Goal: Transaction & Acquisition: Purchase product/service

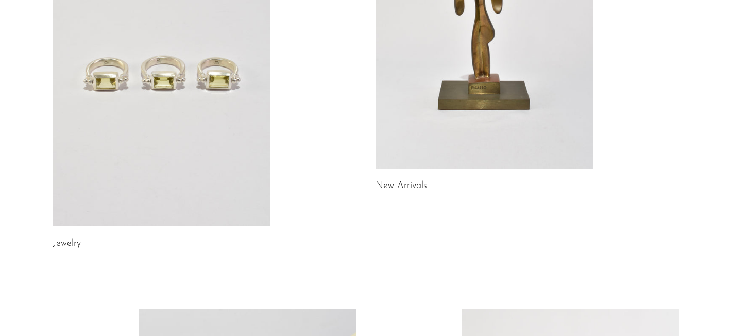
scroll to position [232, 0]
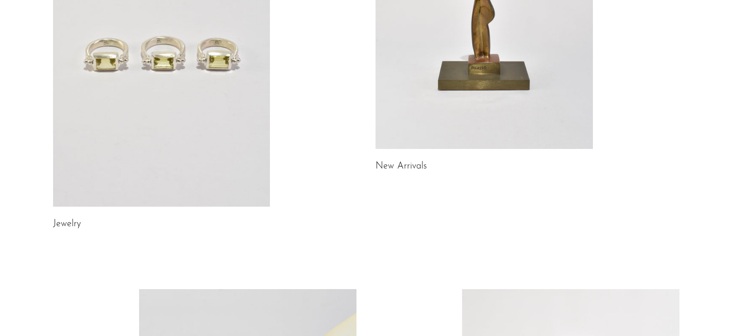
click at [227, 151] on link at bounding box center [161, 54] width 217 height 305
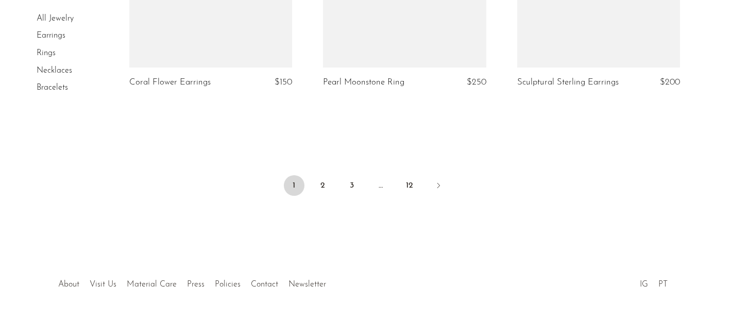
scroll to position [3331, 0]
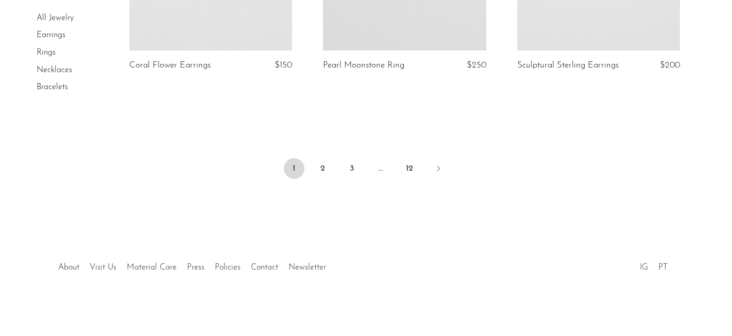
click at [314, 161] on li "2" at bounding box center [323, 169] width 21 height 23
click at [320, 164] on link "2" at bounding box center [323, 168] width 21 height 21
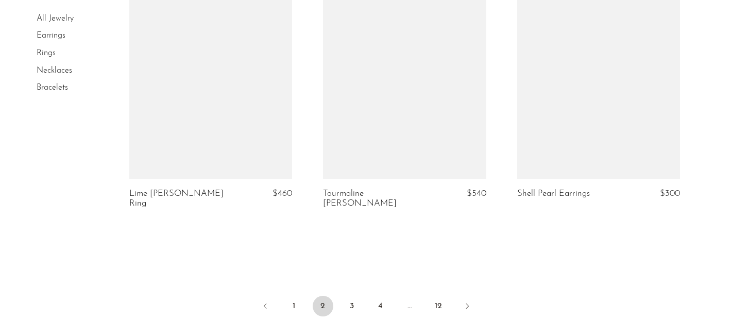
scroll to position [3204, 0]
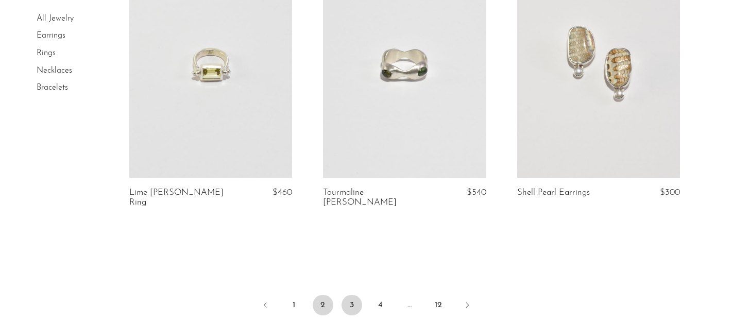
click at [356, 295] on link "3" at bounding box center [352, 305] width 21 height 21
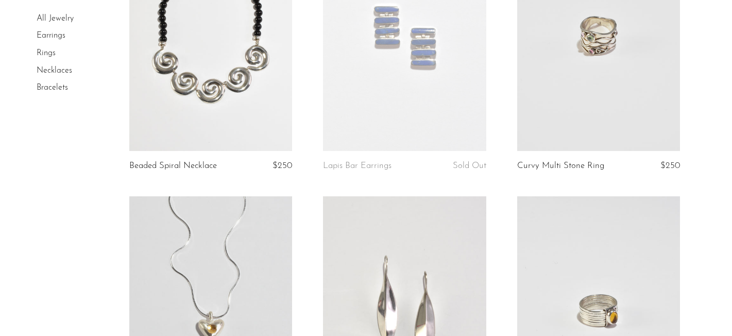
scroll to position [2427, 0]
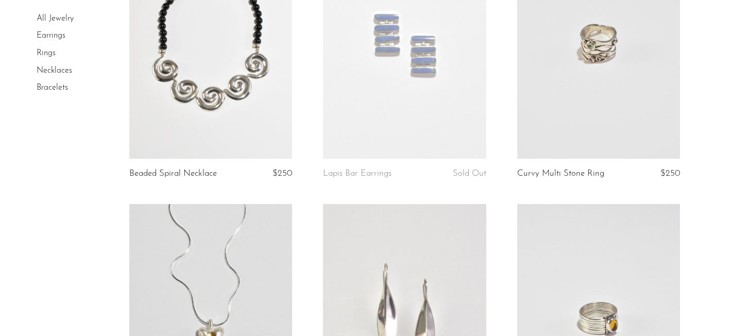
click at [388, 94] on link at bounding box center [404, 44] width 163 height 228
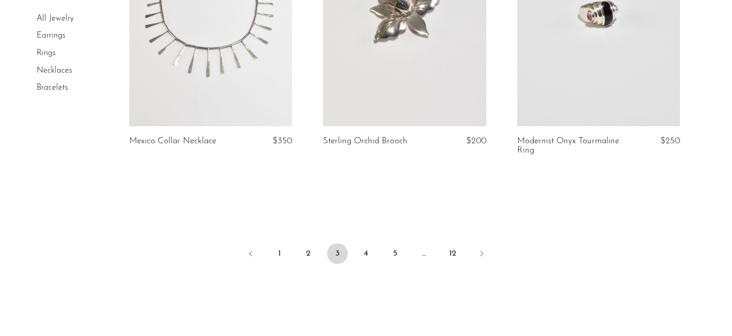
scroll to position [3295, 0]
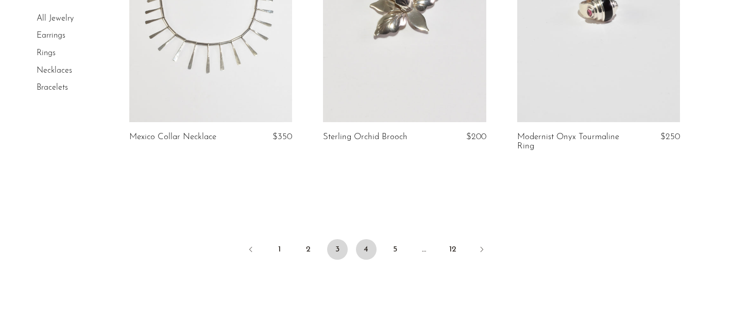
click at [366, 253] on link "4" at bounding box center [366, 249] width 21 height 21
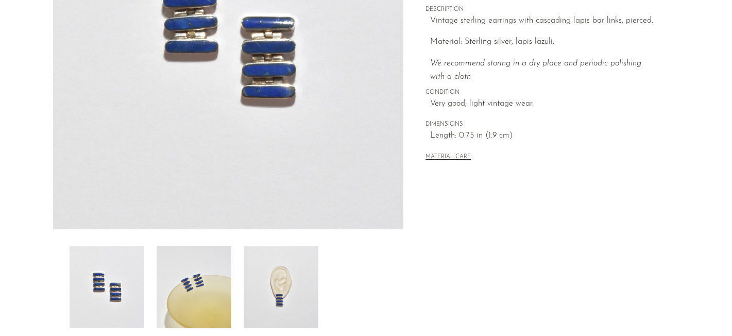
scroll to position [335, 0]
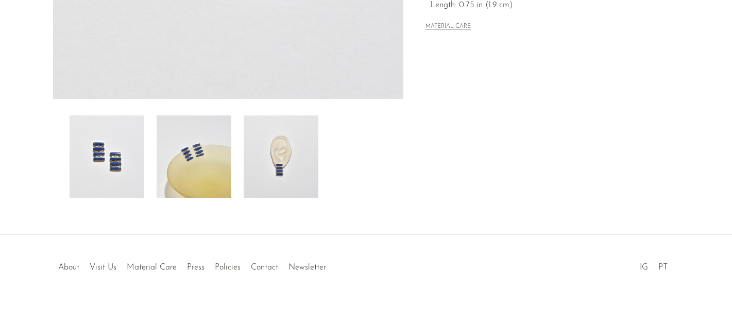
click at [296, 166] on img at bounding box center [281, 156] width 75 height 82
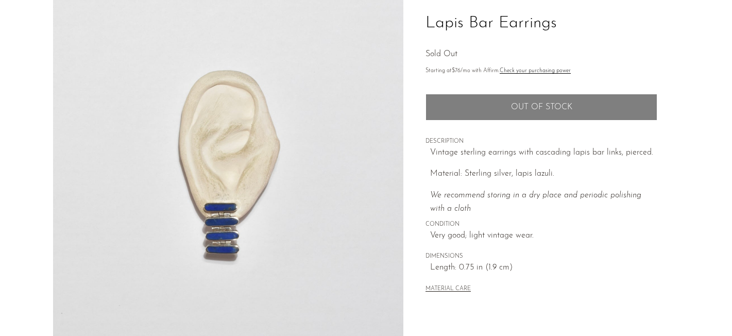
scroll to position [77, 0]
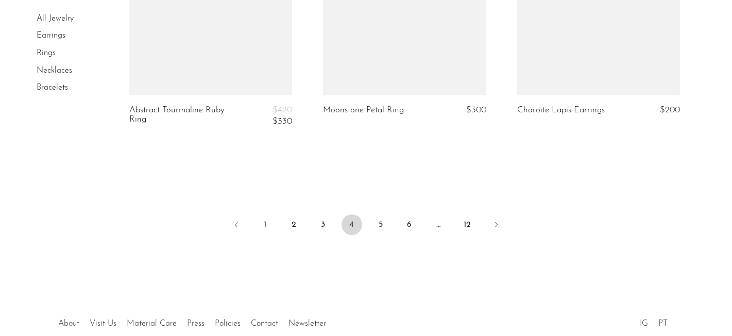
scroll to position [3336, 0]
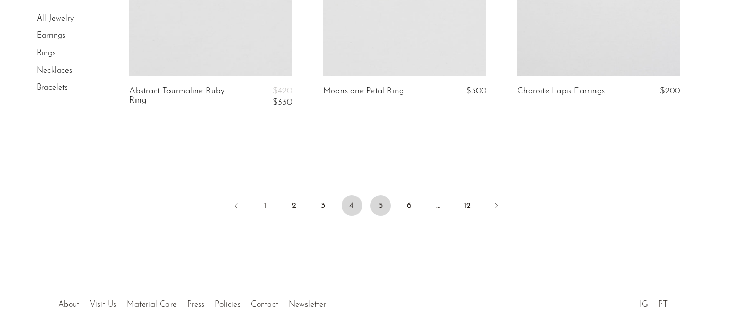
click at [378, 199] on link "5" at bounding box center [381, 205] width 21 height 21
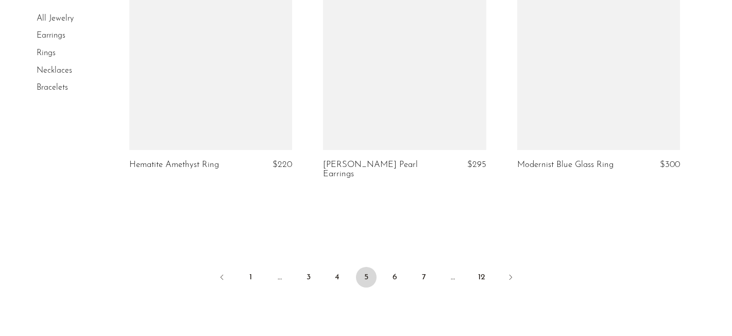
scroll to position [3265, 0]
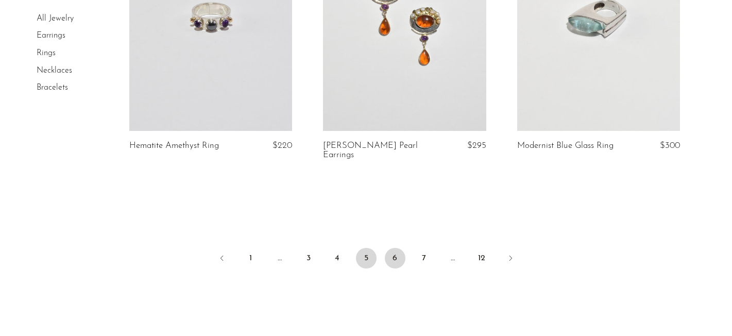
click at [390, 260] on link "6" at bounding box center [395, 258] width 21 height 21
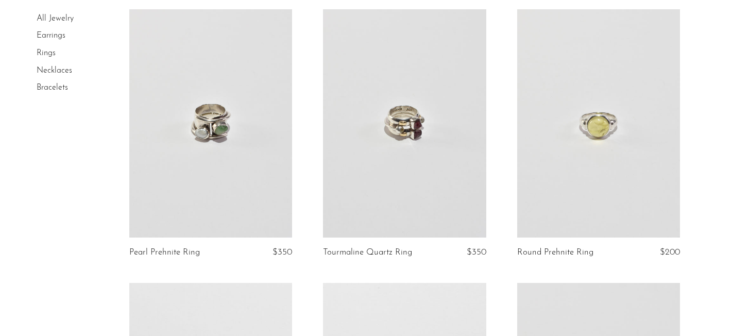
scroll to position [916, 0]
click at [641, 132] on link at bounding box center [598, 124] width 163 height 228
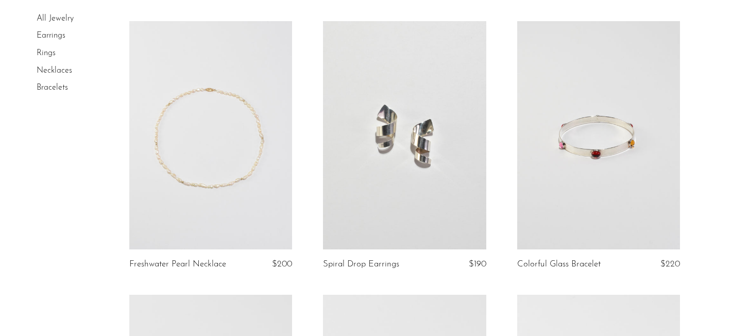
scroll to position [1734, 0]
click at [210, 128] on link at bounding box center [210, 136] width 163 height 228
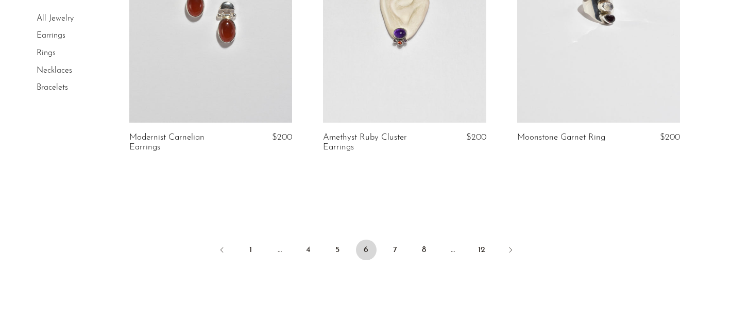
scroll to position [3248, 0]
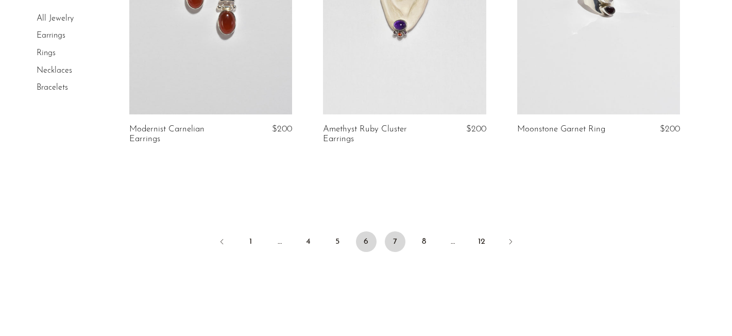
click at [394, 243] on link "7" at bounding box center [395, 241] width 21 height 21
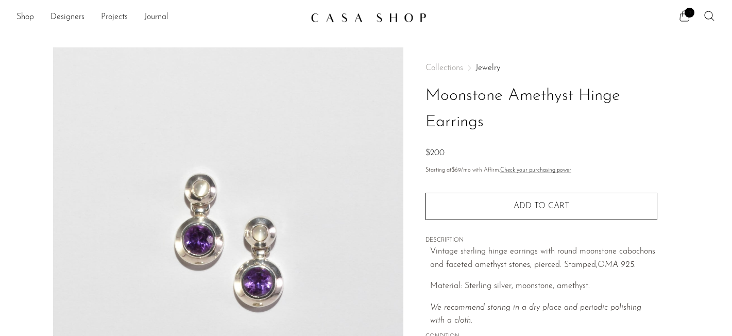
scroll to position [1, 0]
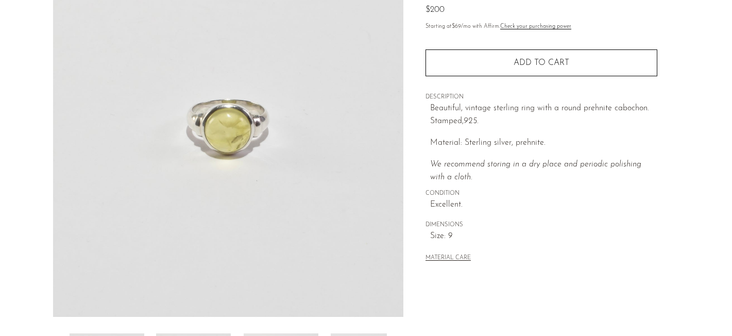
scroll to position [119, 0]
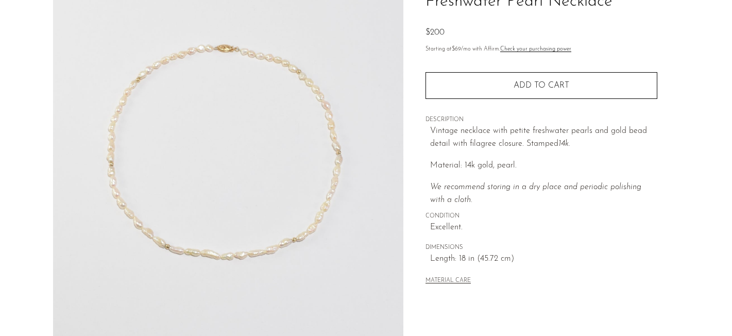
scroll to position [97, 0]
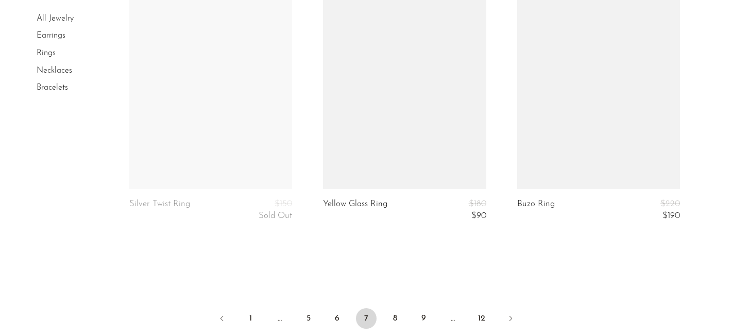
scroll to position [3275, 0]
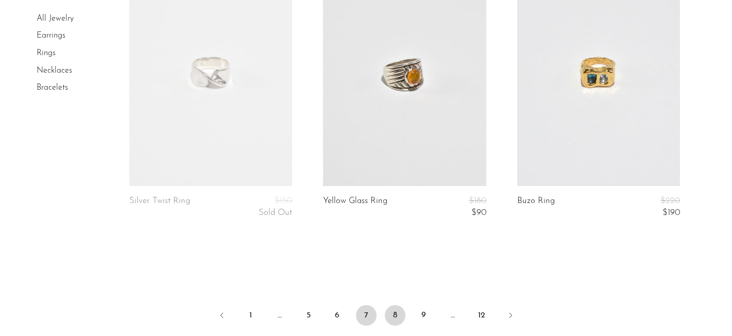
click at [400, 322] on link "8" at bounding box center [395, 315] width 21 height 21
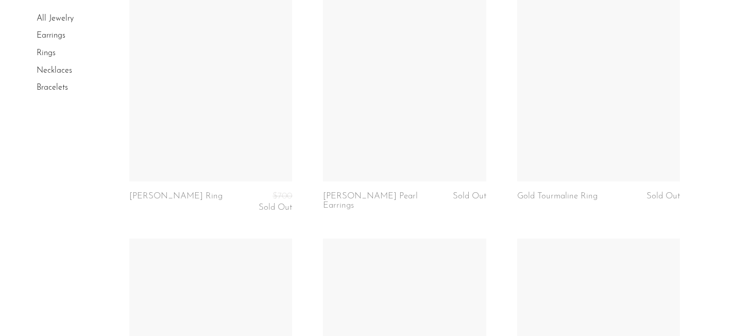
scroll to position [1854, 0]
